Goal: Task Accomplishment & Management: Manage account settings

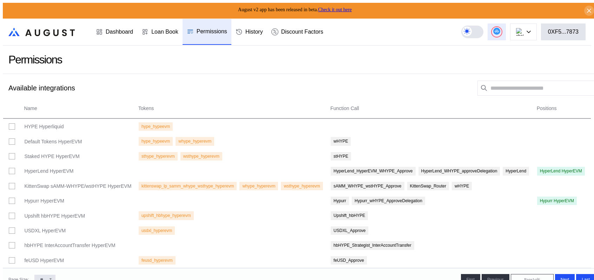
click at [501, 35] on button at bounding box center [497, 32] width 18 height 17
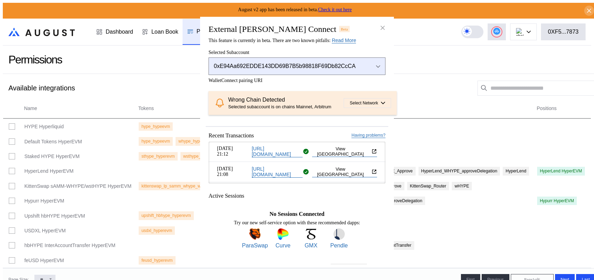
click at [380, 65] on icon "Open menu" at bounding box center [378, 66] width 4 height 3
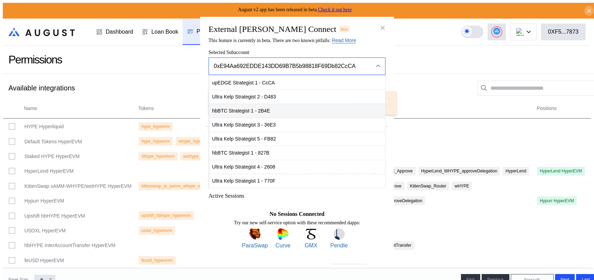
click at [258, 104] on span "hbBTC Strategist 1 - 2B4E" at bounding box center [297, 111] width 176 height 14
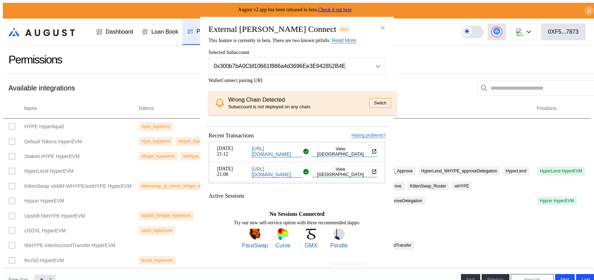
click at [369, 103] on button "Switch" at bounding box center [380, 103] width 22 height 10
click at [383, 24] on icon "close modal" at bounding box center [382, 27] width 7 height 7
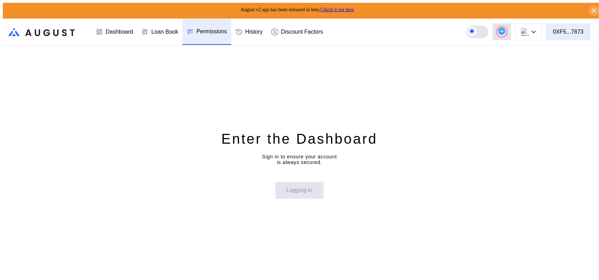
click at [575, 30] on div "0XF5...7873" at bounding box center [568, 32] width 31 height 6
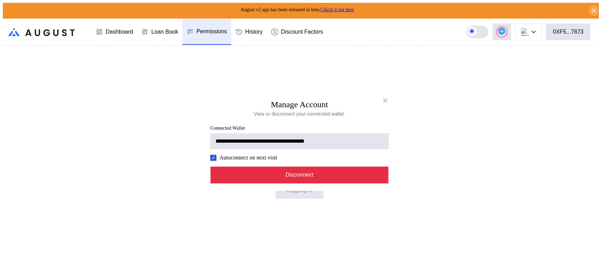
click at [315, 184] on button "Disconnect" at bounding box center [300, 175] width 178 height 17
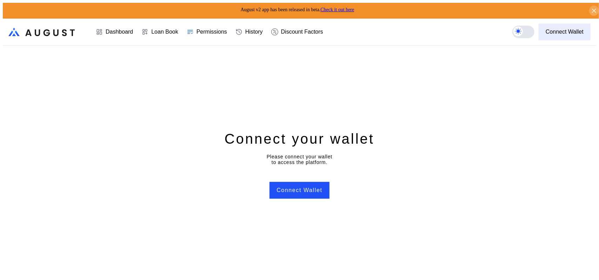
click at [563, 32] on div "Connect Wallet" at bounding box center [565, 32] width 38 height 6
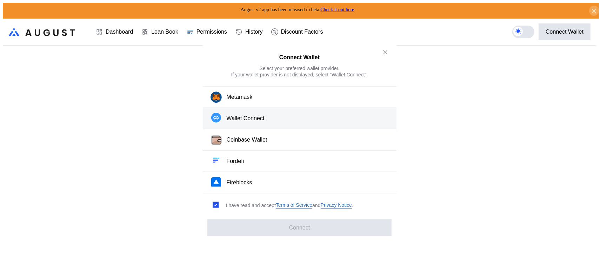
click at [259, 122] on div "Wallet Connect" at bounding box center [246, 118] width 38 height 7
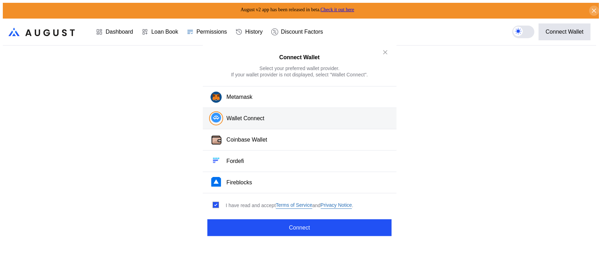
click at [263, 122] on div "Wallet Connect" at bounding box center [246, 118] width 38 height 7
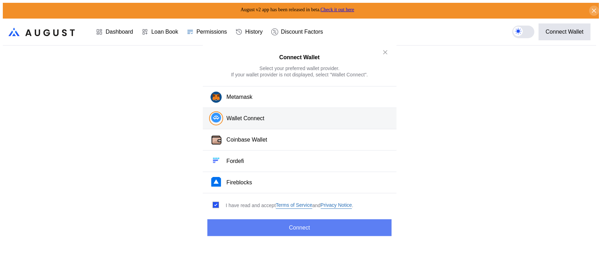
click at [303, 224] on button "Connect" at bounding box center [299, 228] width 184 height 17
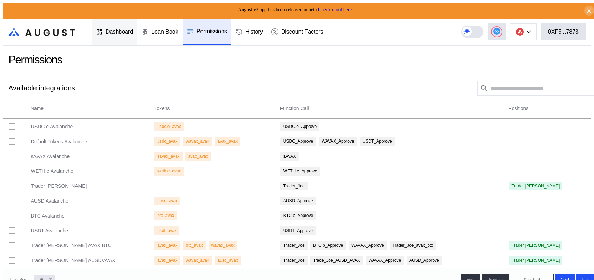
click at [119, 30] on div "Dashboard" at bounding box center [119, 32] width 27 height 6
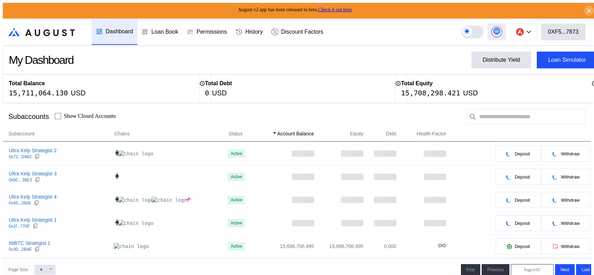
click at [499, 30] on icon at bounding box center [496, 31] width 5 height 3
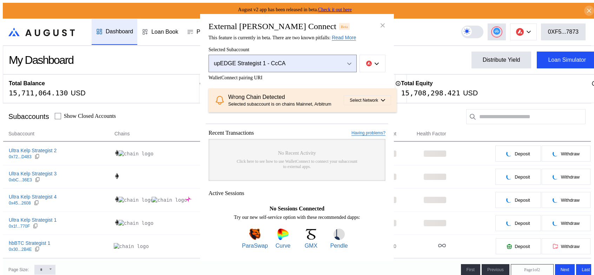
click at [352, 55] on button "upEDGE Strategist 1 - CcCA" at bounding box center [282, 64] width 148 height 18
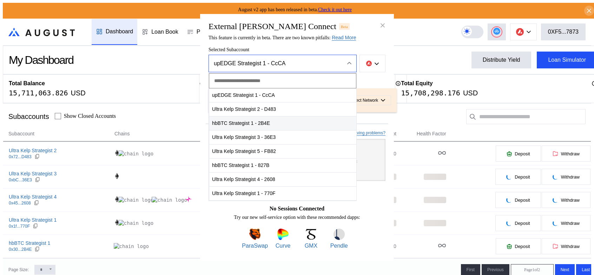
click at [237, 116] on span "hbBTC Strategist 1 - 2B4E" at bounding box center [282, 123] width 147 height 14
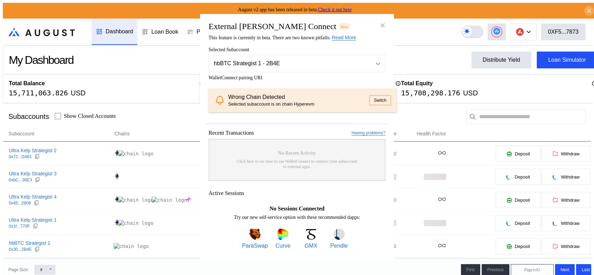
click at [369, 100] on button "Switch" at bounding box center [380, 100] width 22 height 10
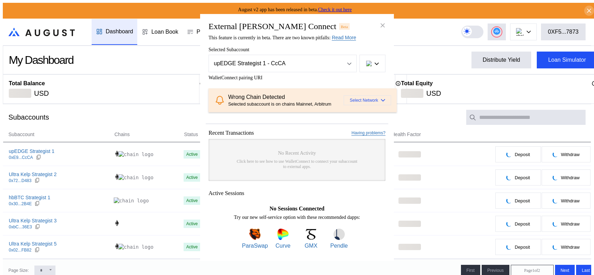
click at [353, 99] on span "Select Network" at bounding box center [364, 100] width 28 height 5
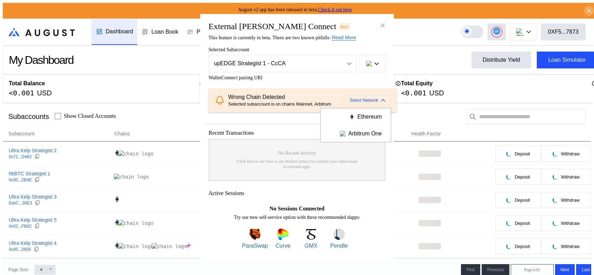
click at [353, 99] on span "Select Network" at bounding box center [364, 100] width 28 height 5
click at [373, 97] on button "Select Network" at bounding box center [367, 100] width 47 height 10
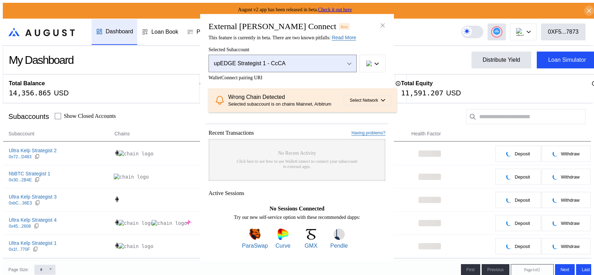
click at [351, 60] on div "Open menu" at bounding box center [348, 63] width 8 height 6
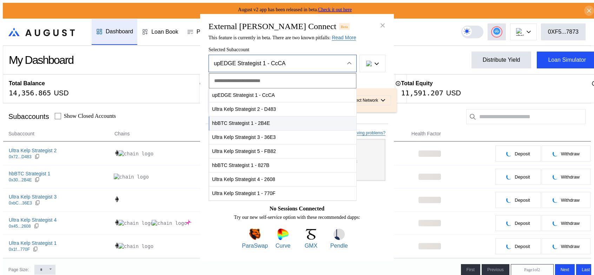
click at [241, 116] on span "hbBTC Strategist 1 - 2B4E" at bounding box center [282, 123] width 147 height 14
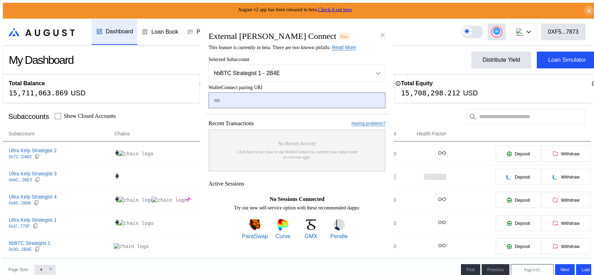
paste input "**********"
type input "**********"
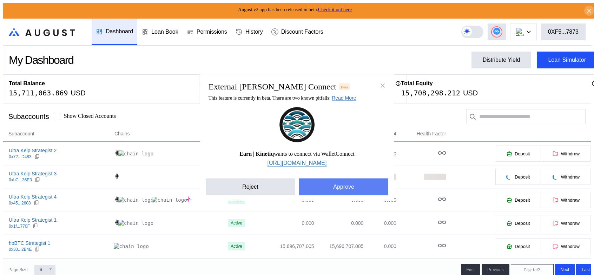
click at [339, 196] on button "Approve" at bounding box center [343, 187] width 89 height 17
